Goal: Task Accomplishment & Management: Manage account settings

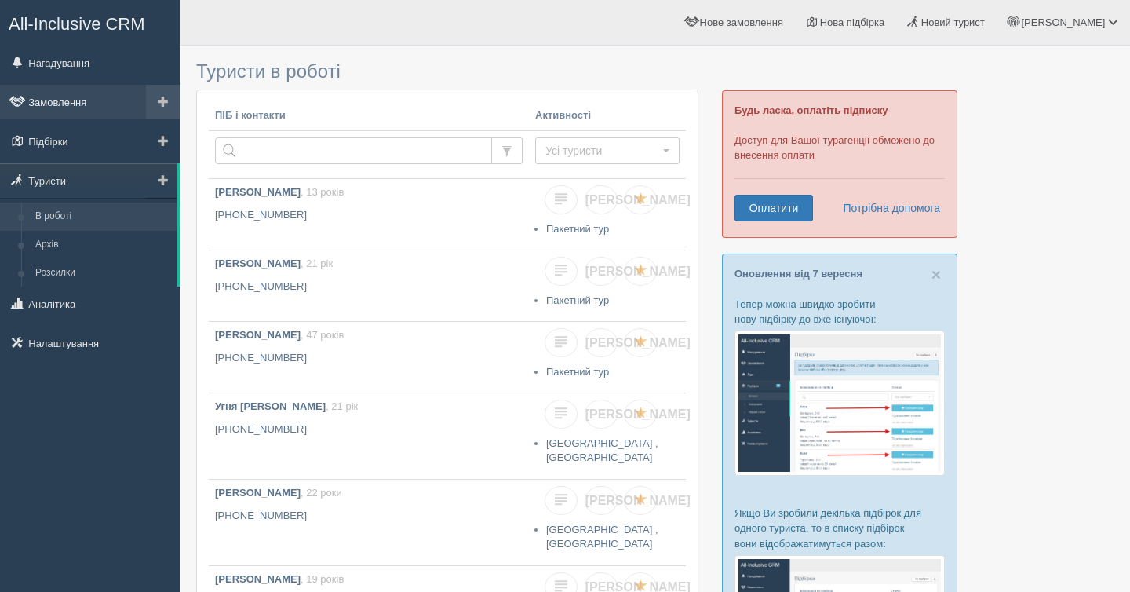
click at [67, 109] on link "Замовлення" at bounding box center [90, 102] width 180 height 35
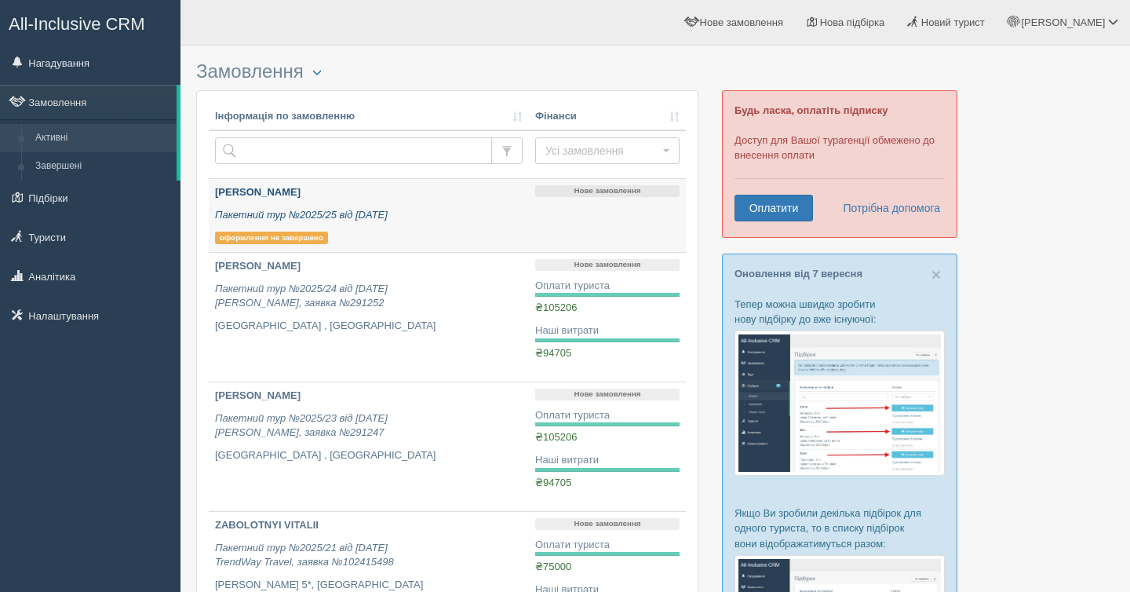
click at [426, 231] on div "Борух Діана Петрівна Пакетний тур №2025/25 від 06.09.2025 оформлення не заверше…" at bounding box center [369, 215] width 308 height 60
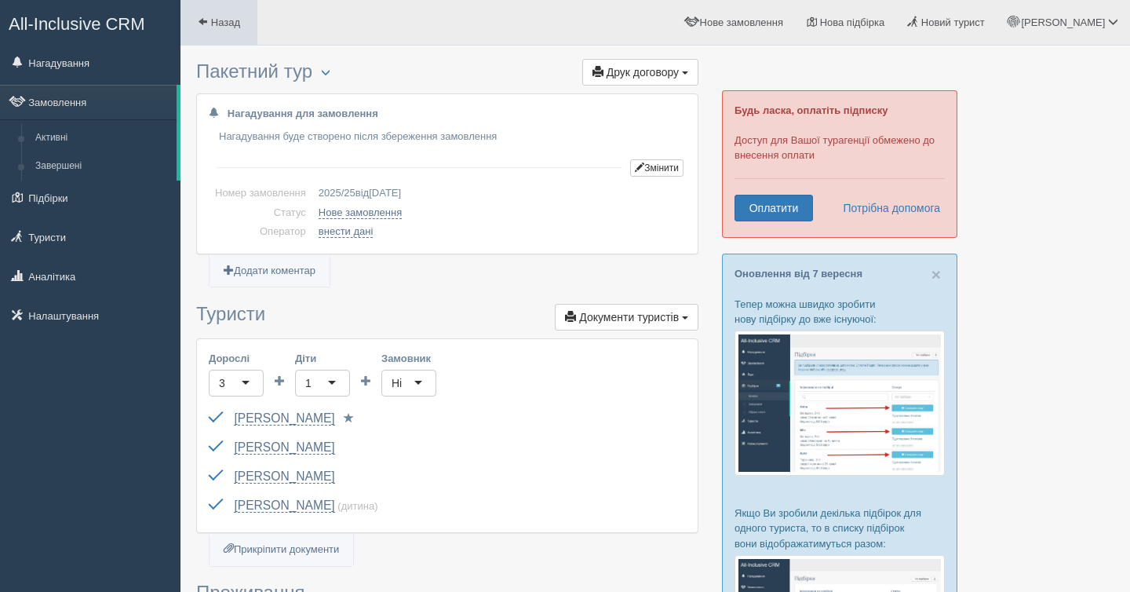
click at [217, 27] on span "Назад" at bounding box center [225, 22] width 29 height 12
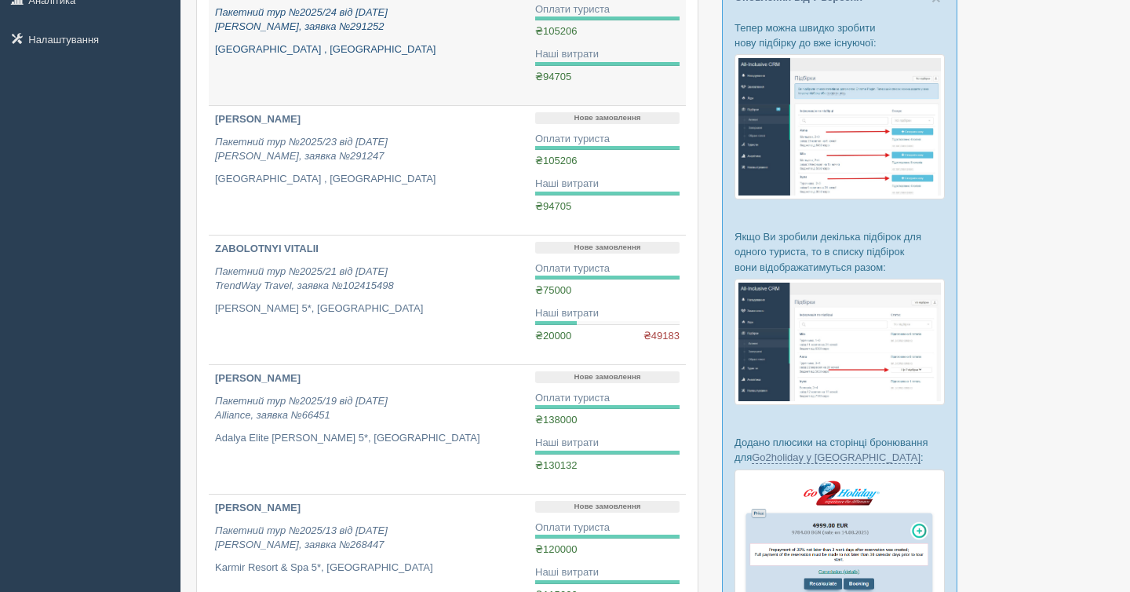
scroll to position [273, 0]
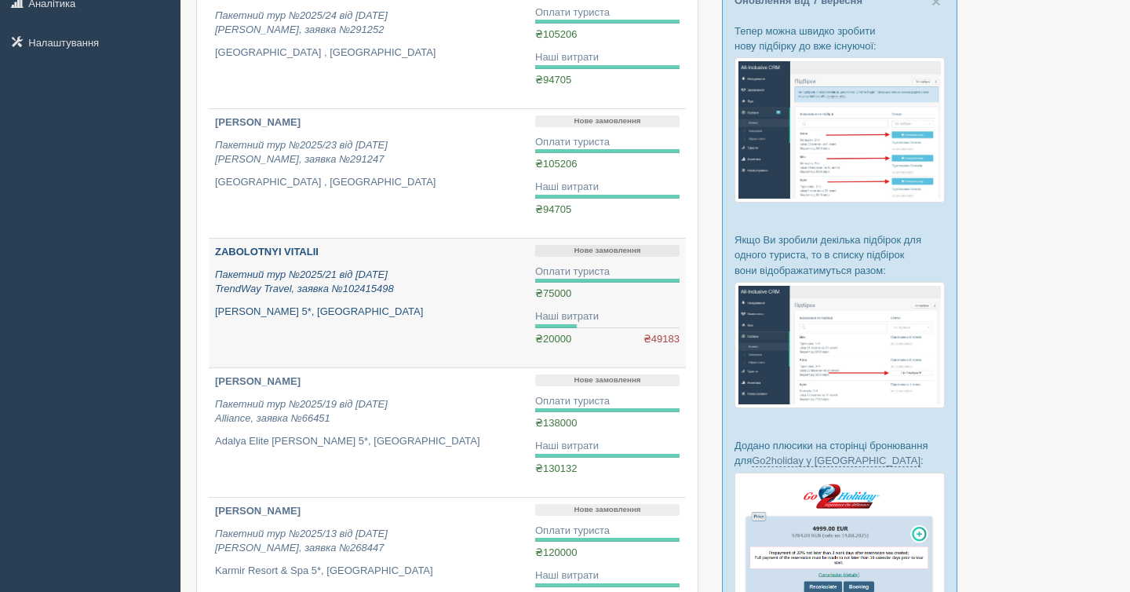
click at [446, 308] on p "[PERSON_NAME] 5*, [GEOGRAPHIC_DATA]" at bounding box center [369, 311] width 308 height 15
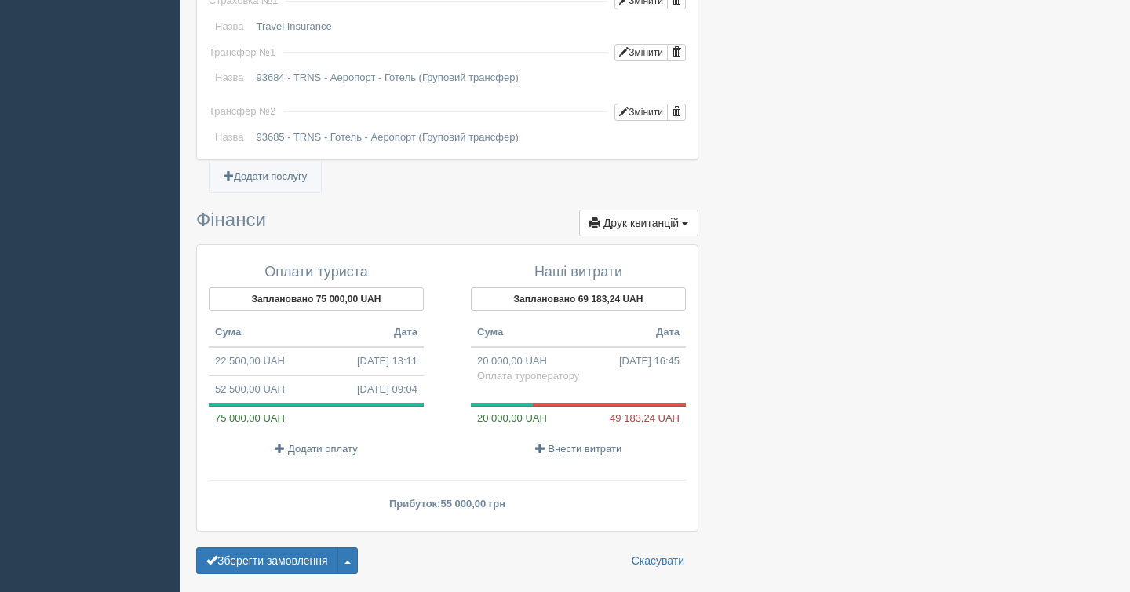
scroll to position [1347, 0]
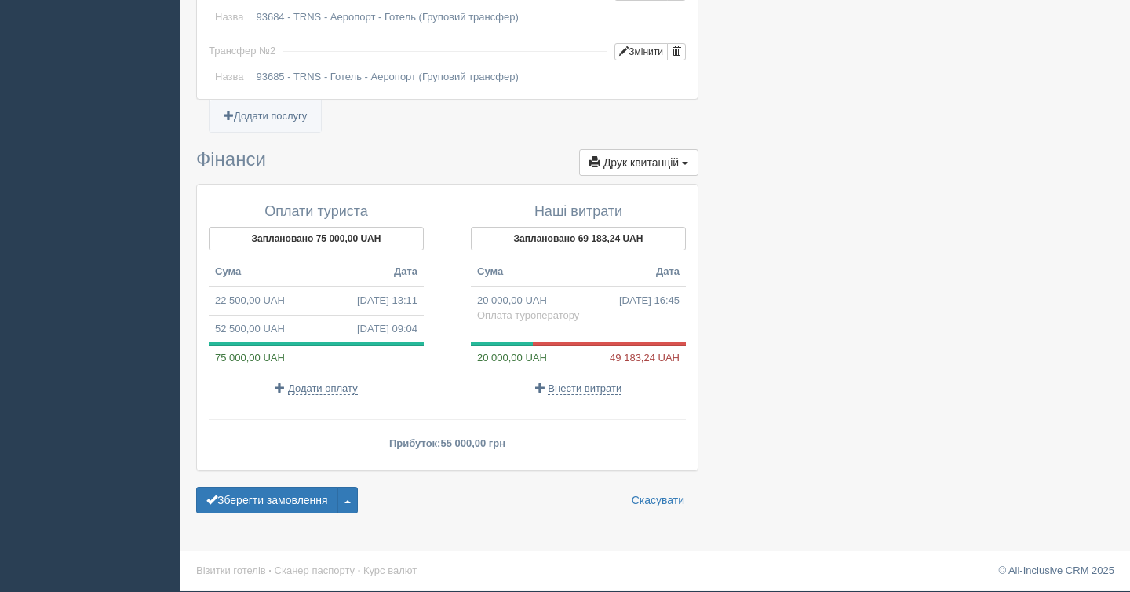
click at [574, 396] on div "Наші витрати Заплановано 69 183,24 UAH Сума Дата 20 000,00 UAH [DATE] 16:45 Опл…" at bounding box center [570, 300] width 246 height 208
click at [585, 385] on span "Внести витрати" at bounding box center [585, 388] width 74 height 13
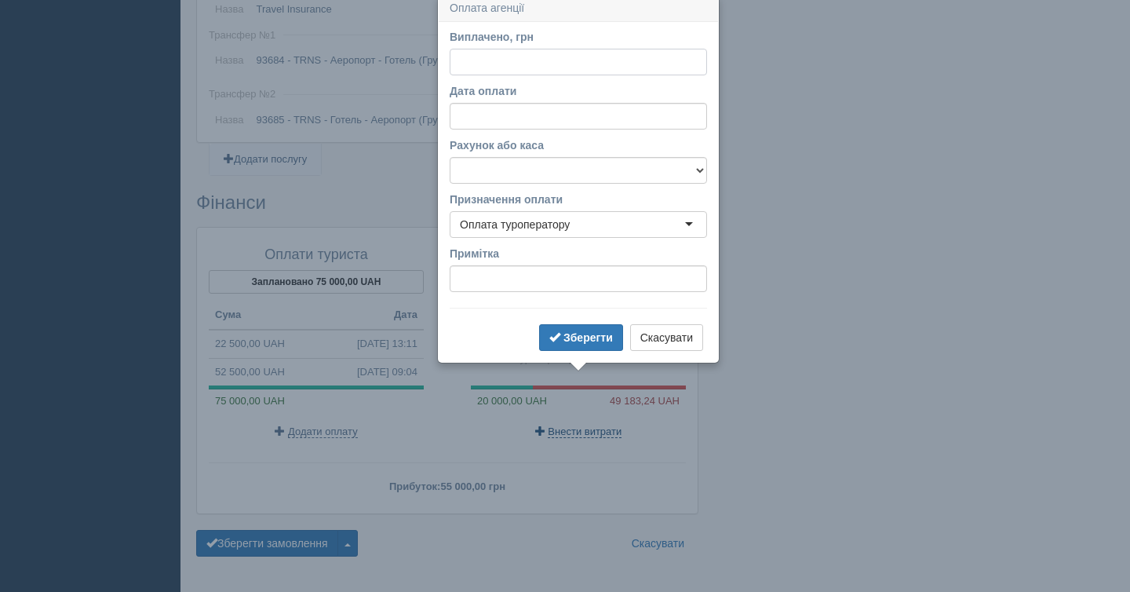
scroll to position [1299, 0]
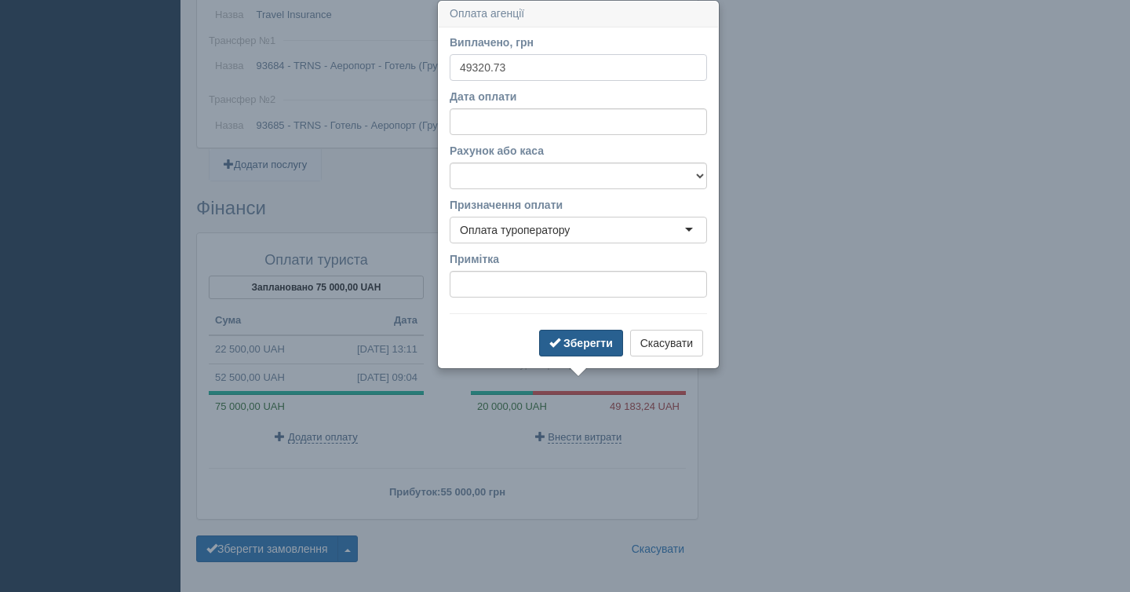
type input "49320.73"
click at [563, 333] on button "Зберегти" at bounding box center [581, 343] width 84 height 27
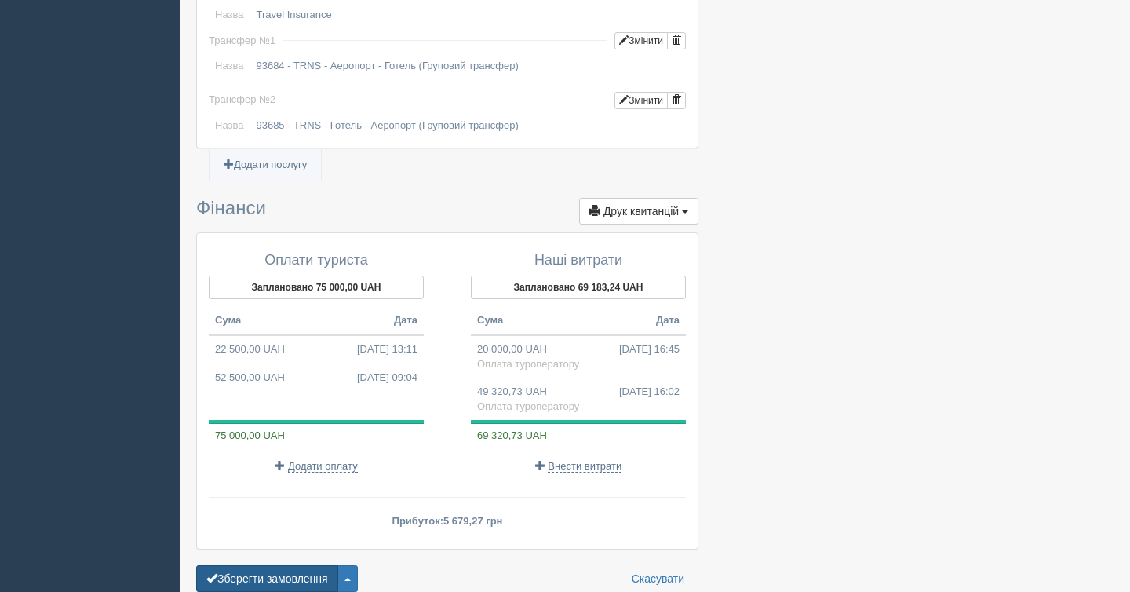
click at [321, 573] on button "Зберегти замовлення" at bounding box center [267, 578] width 142 height 27
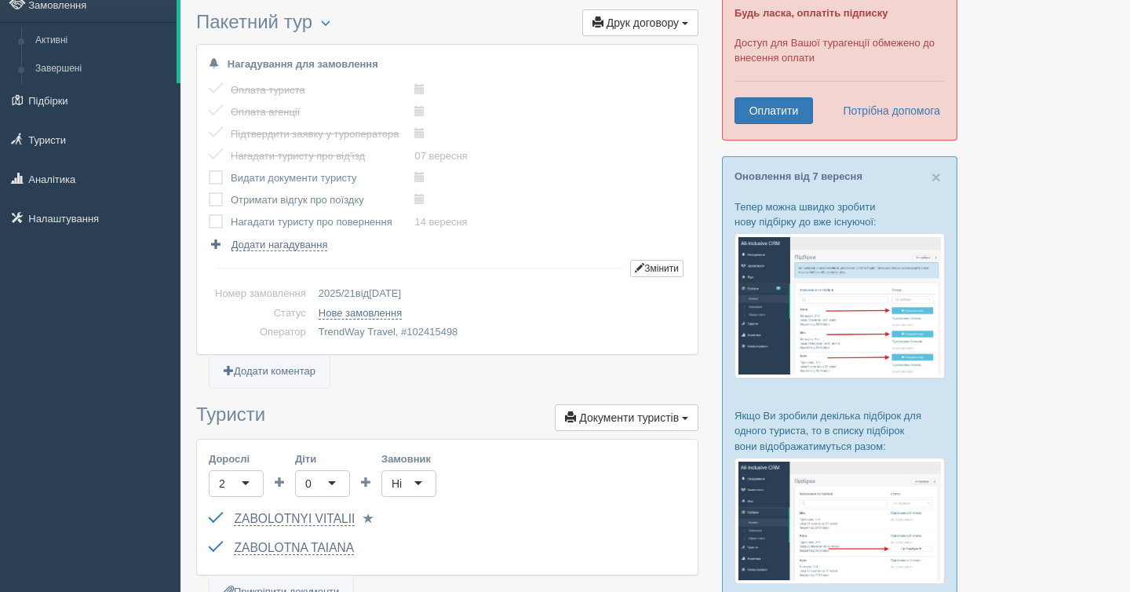
scroll to position [95, 0]
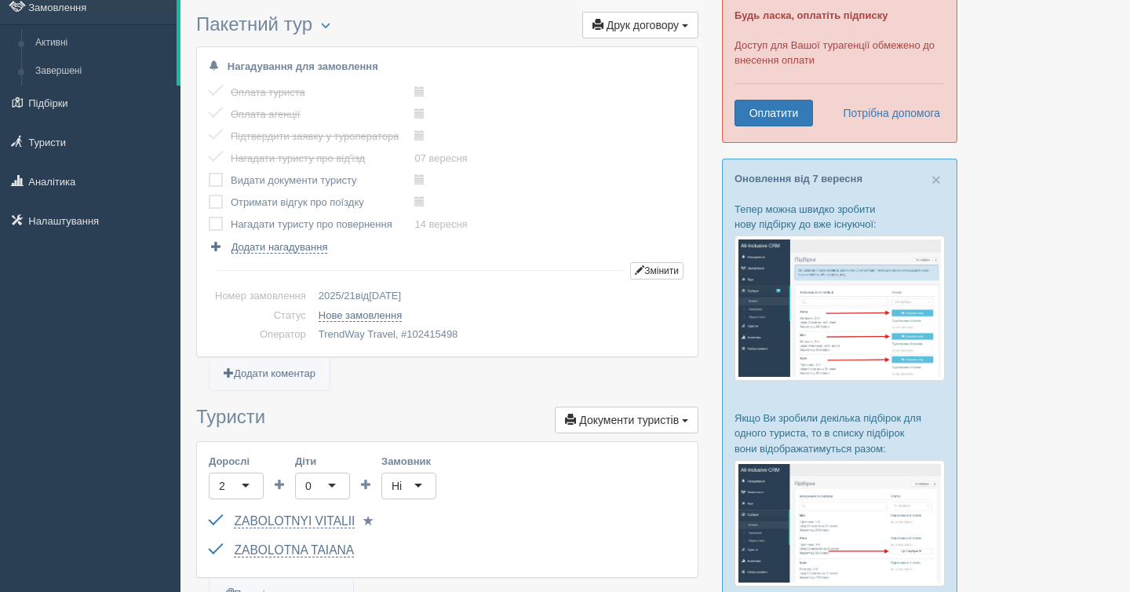
click at [220, 169] on td at bounding box center [220, 180] width 22 height 22
click at [209, 173] on label at bounding box center [209, 173] width 0 height 0
click at [0, 0] on input "checkbox" at bounding box center [0, 0] width 0 height 0
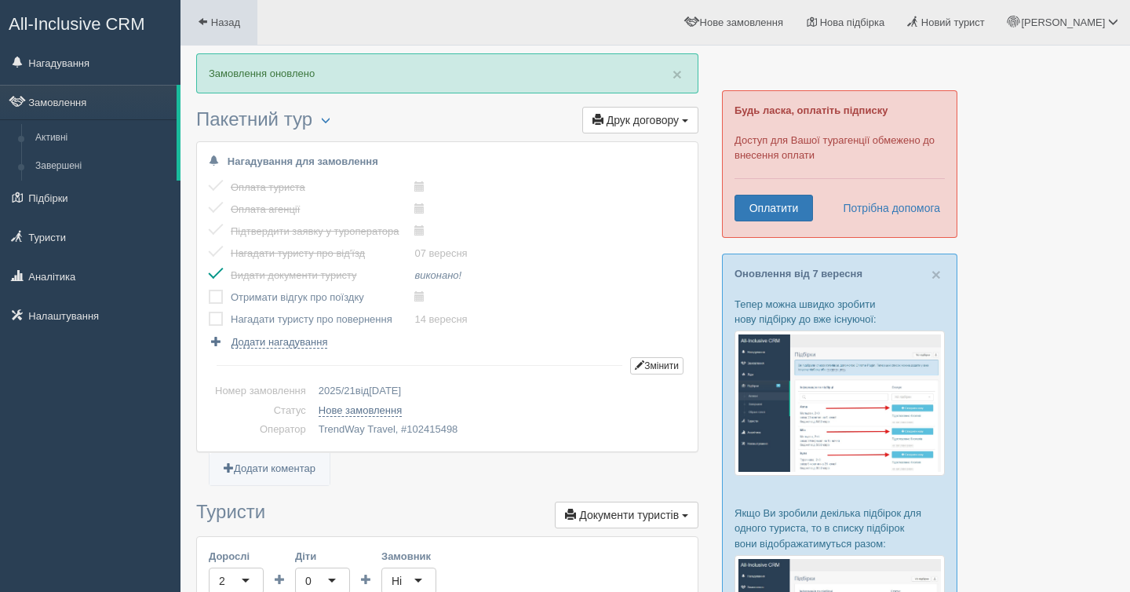
click at [224, 25] on span "Назад" at bounding box center [225, 22] width 29 height 12
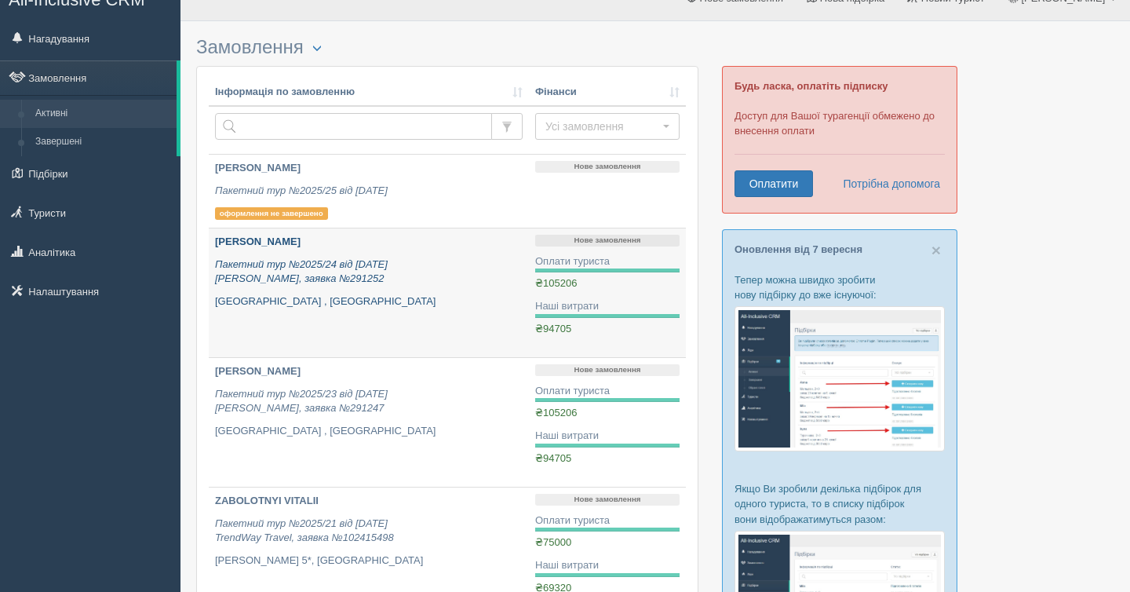
scroll to position [7, 0]
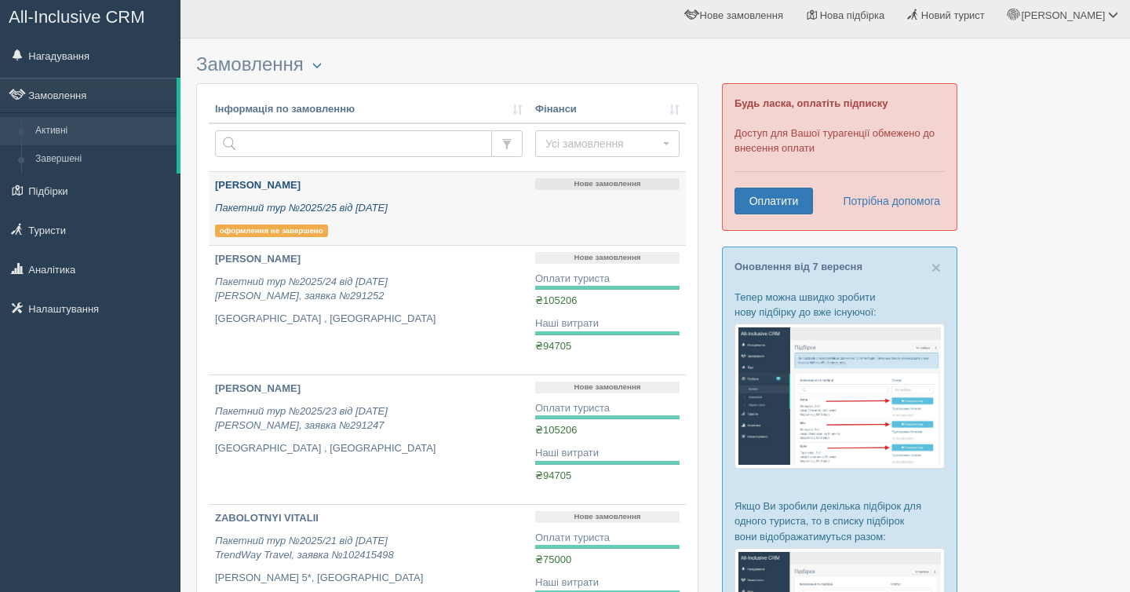
click at [470, 210] on p "Пакетний тур №2025/25 від [DATE]" at bounding box center [369, 208] width 308 height 15
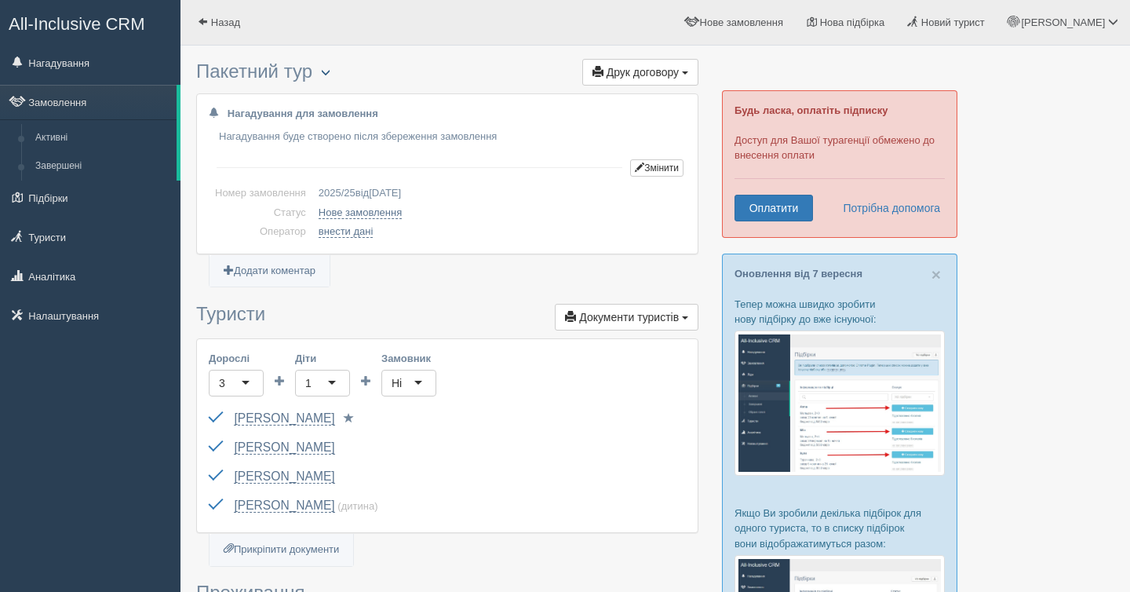
click at [326, 74] on button "button" at bounding box center [325, 73] width 27 height 19
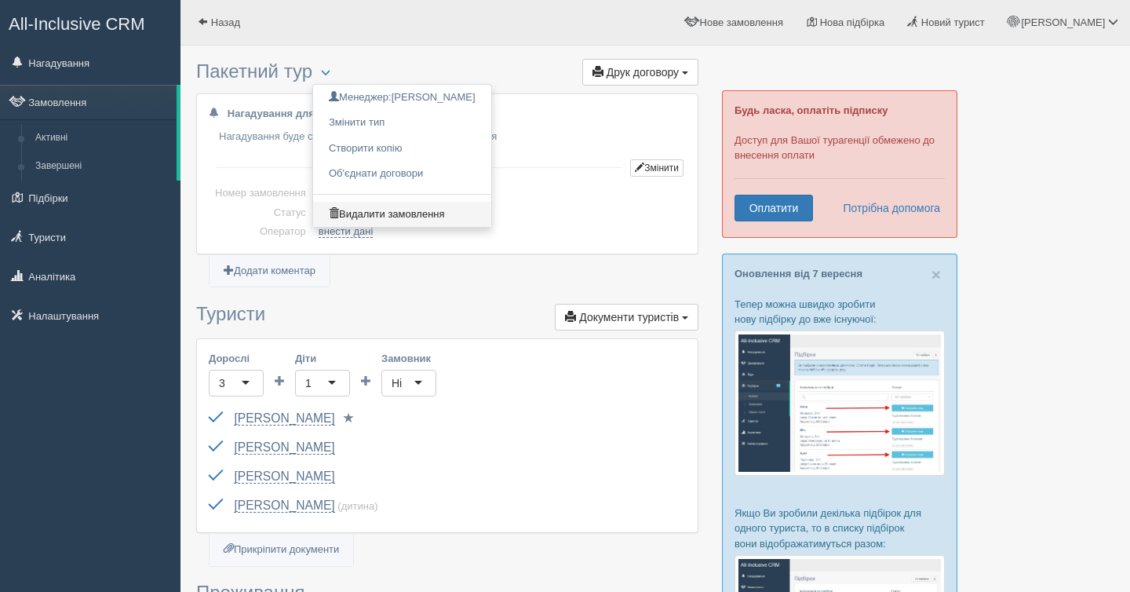
click at [386, 206] on link "Видалити замовлення" at bounding box center [402, 215] width 178 height 26
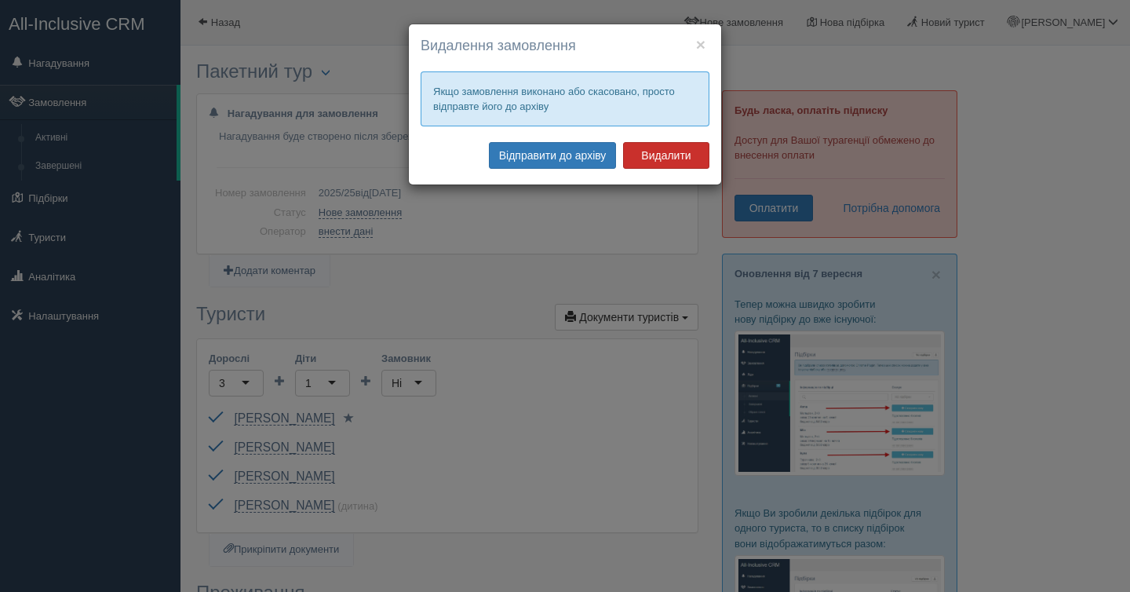
click at [662, 152] on button "Видалити" at bounding box center [666, 155] width 86 height 27
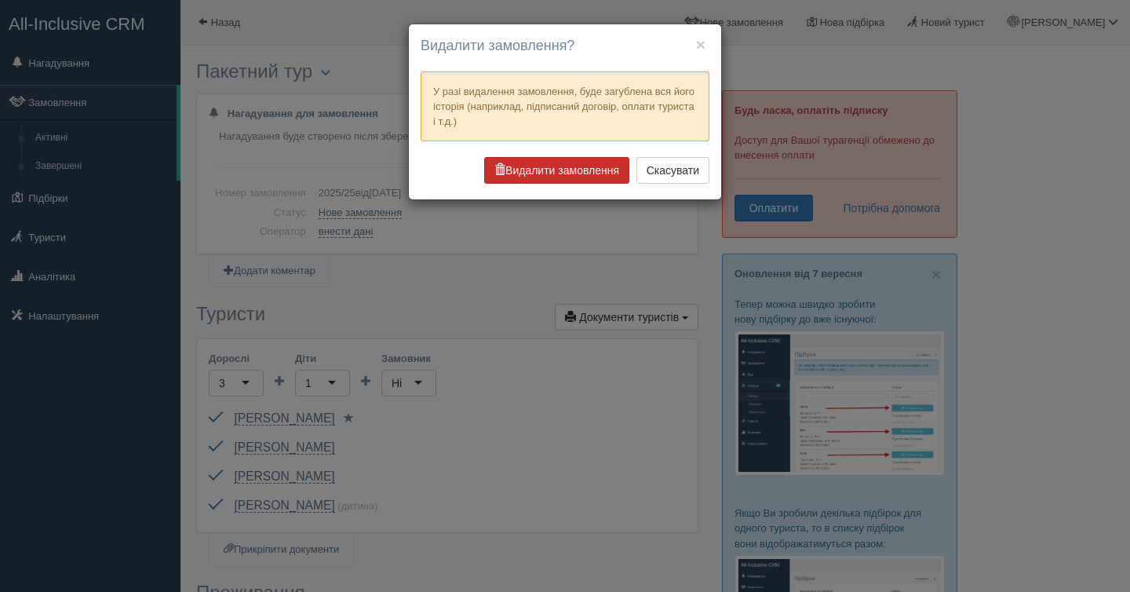
click at [578, 183] on button "Видалити замовлення" at bounding box center [556, 170] width 145 height 27
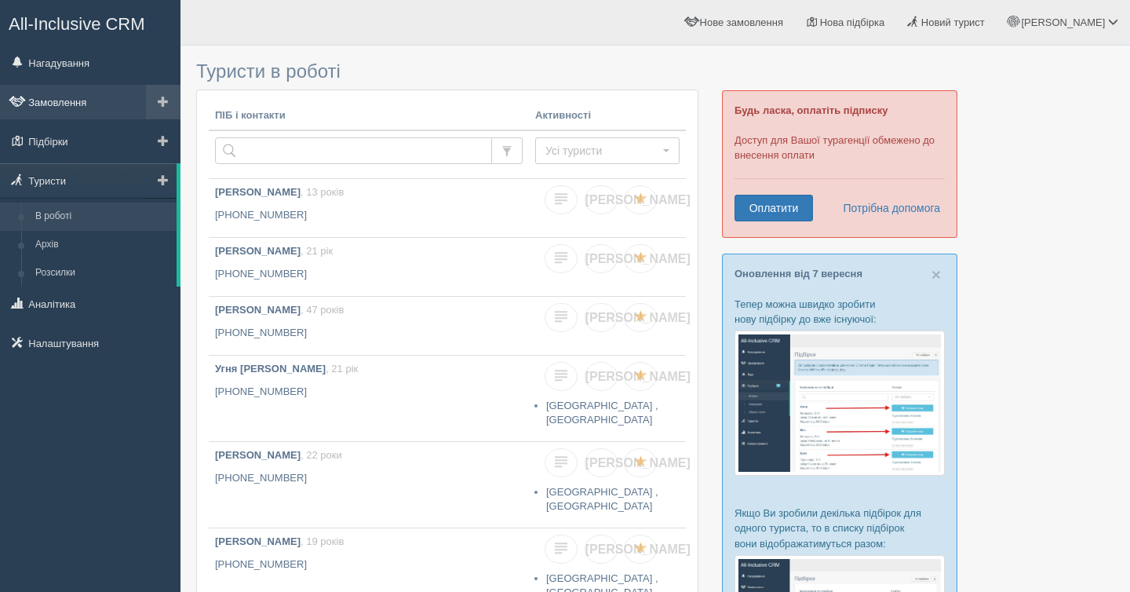
click at [97, 97] on link "Замовлення" at bounding box center [90, 102] width 180 height 35
